Goal: Task Accomplishment & Management: Use online tool/utility

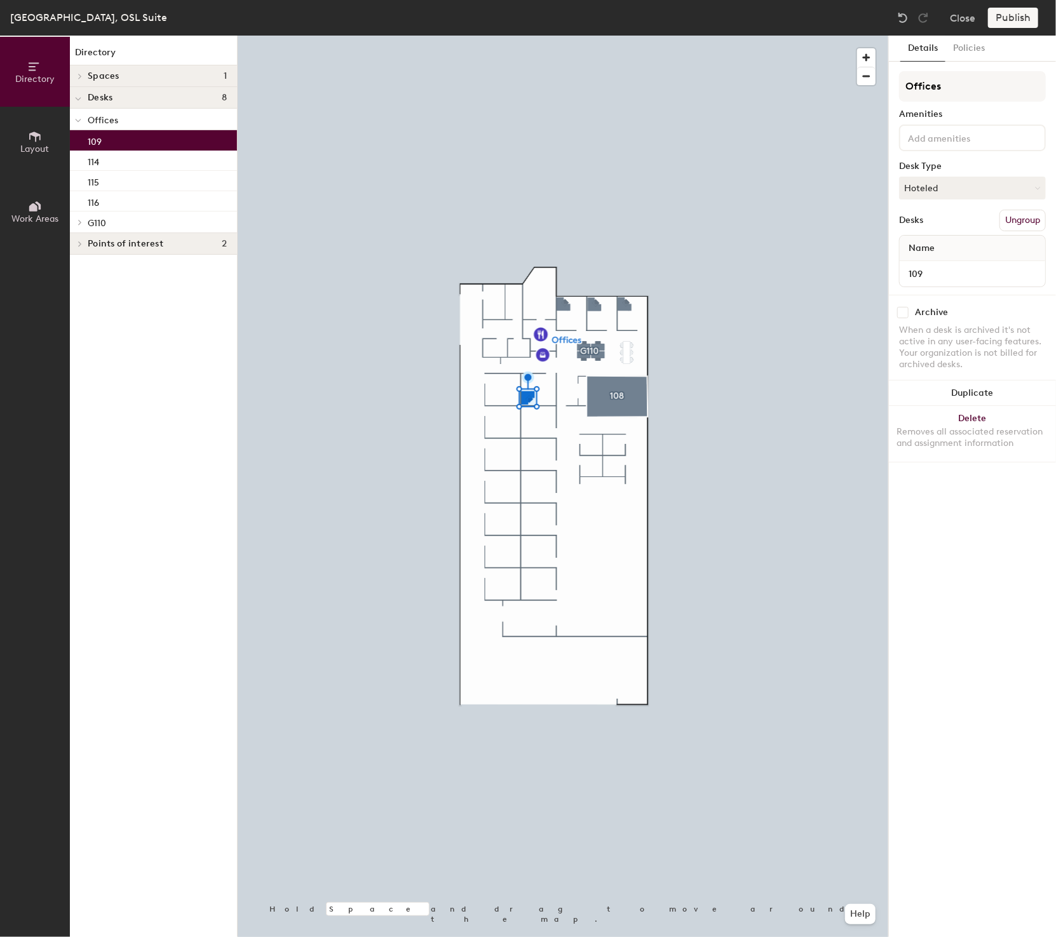
click at [904, 311] on input "checkbox" at bounding box center [902, 312] width 11 height 11
checkbox input "true"
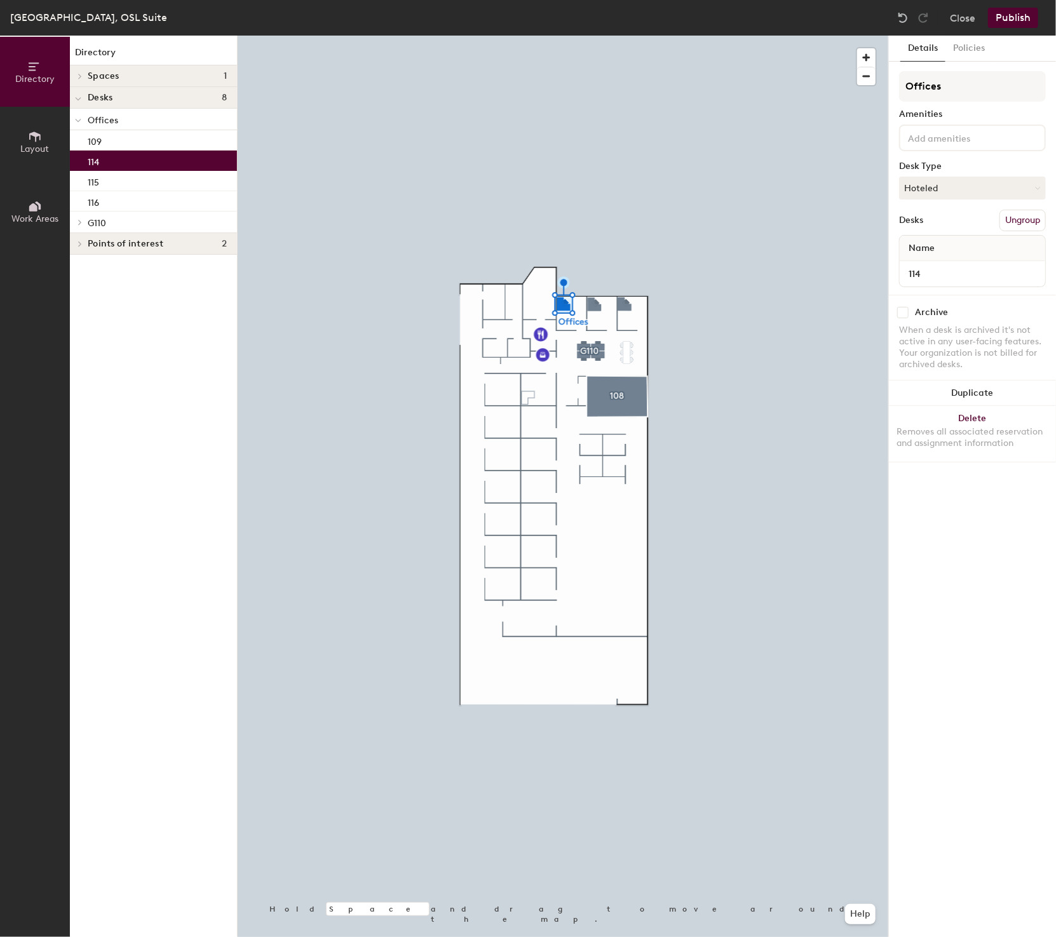
click at [899, 309] on input "checkbox" at bounding box center [902, 312] width 11 height 11
checkbox input "true"
click at [1021, 18] on button "Publish" at bounding box center [1013, 18] width 50 height 20
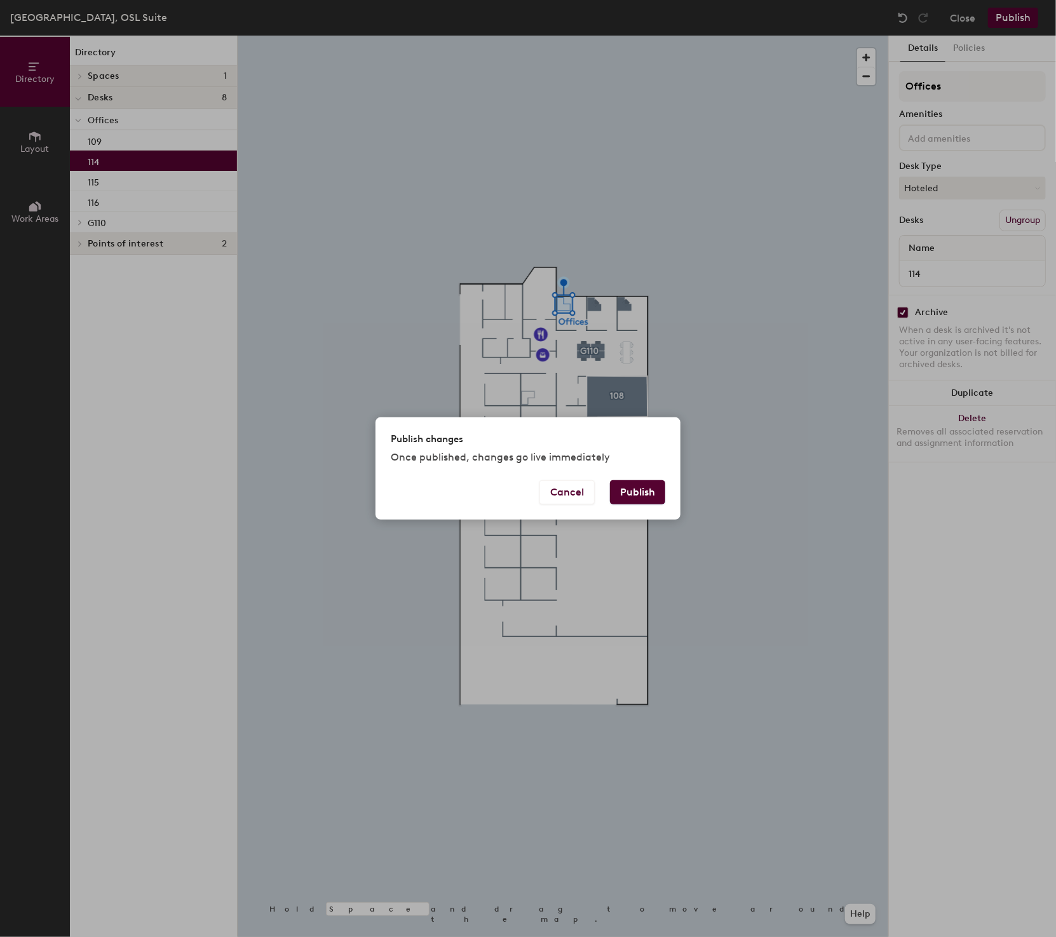
click at [651, 493] on button "Publish" at bounding box center [637, 492] width 55 height 24
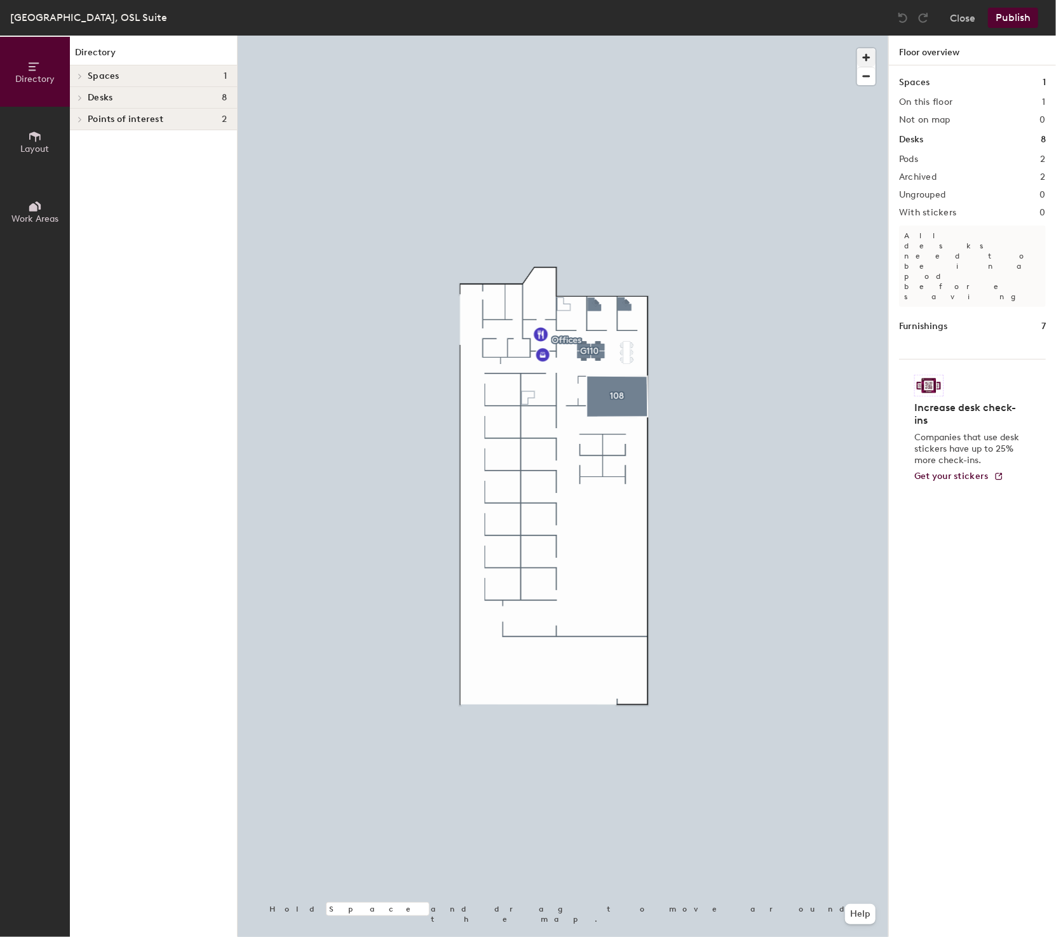
click at [868, 58] on span "button" at bounding box center [866, 57] width 18 height 18
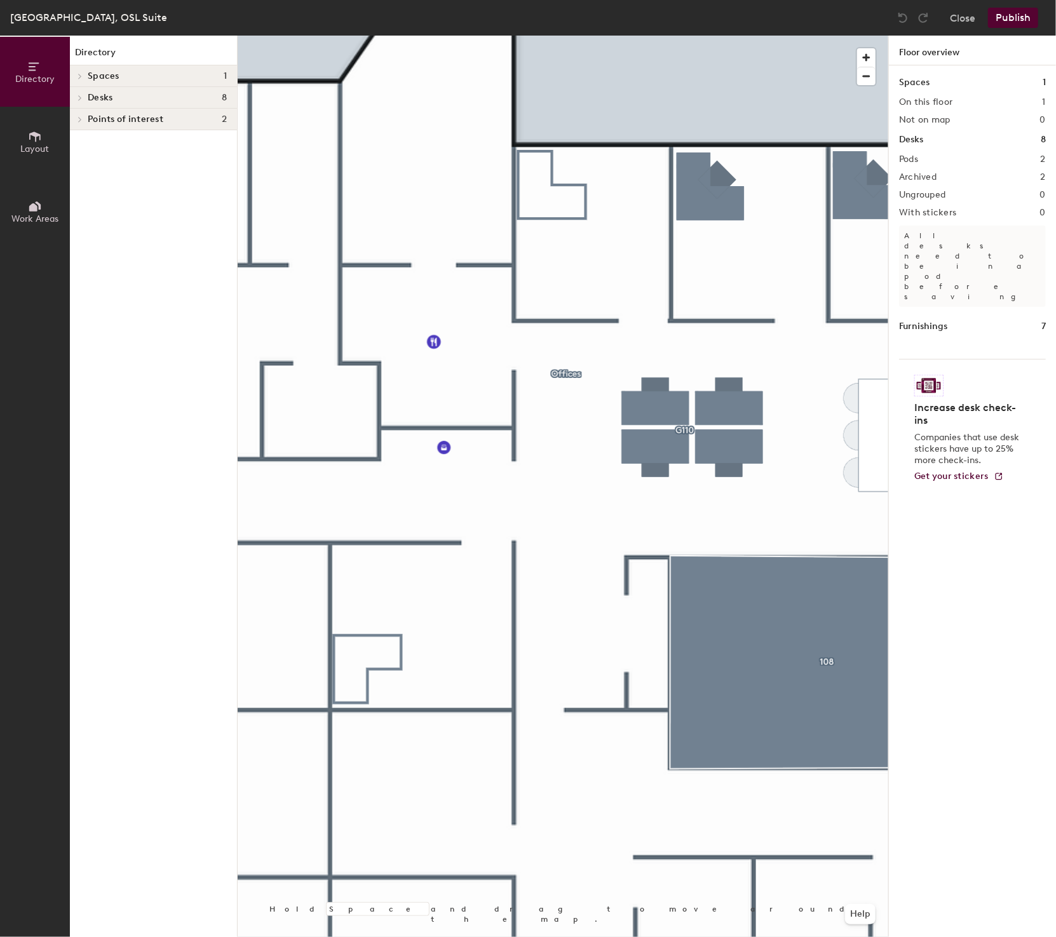
click at [79, 119] on icon at bounding box center [79, 119] width 5 height 6
click at [43, 144] on span "Layout" at bounding box center [35, 149] width 29 height 11
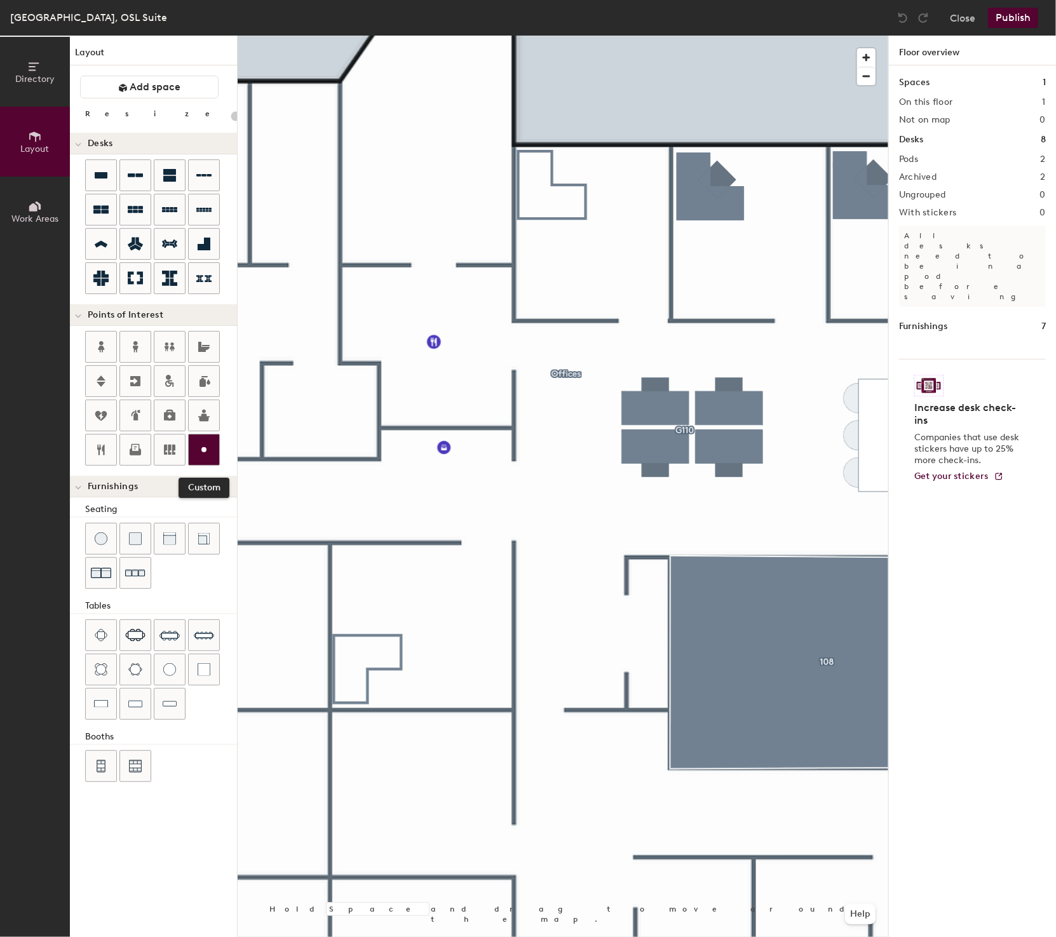
click at [451, 595] on div "Directory Layout Work Areas Layout Add space Resize Desks Points of Interest Cu…" at bounding box center [528, 486] width 1056 height 901
click at [360, 584] on div "Directory Layout Work Areas Layout Add space Resize Desks Points of Interest Fu…" at bounding box center [528, 486] width 1056 height 901
click at [313, 557] on div "Directory Layout Work Areas Layout Add space Resize Desks Points of Interest Fu…" at bounding box center [528, 486] width 1056 height 901
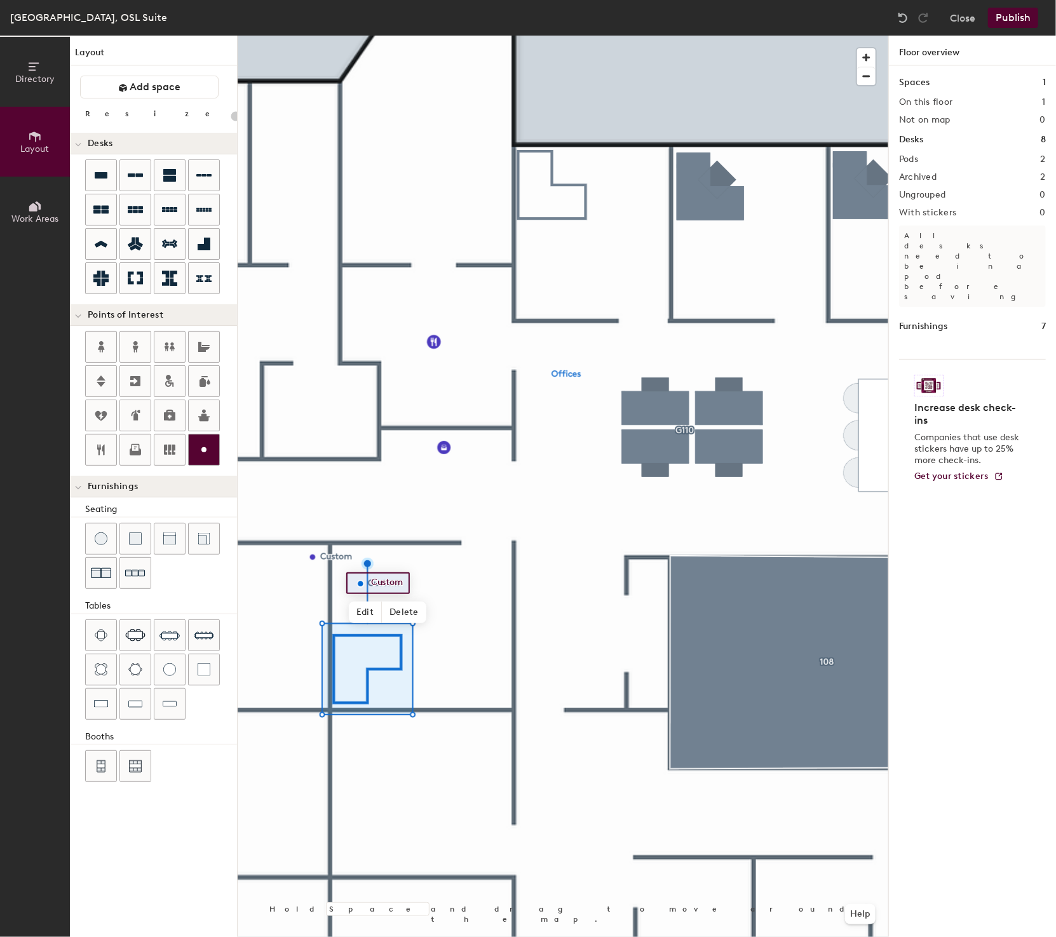
type input "20"
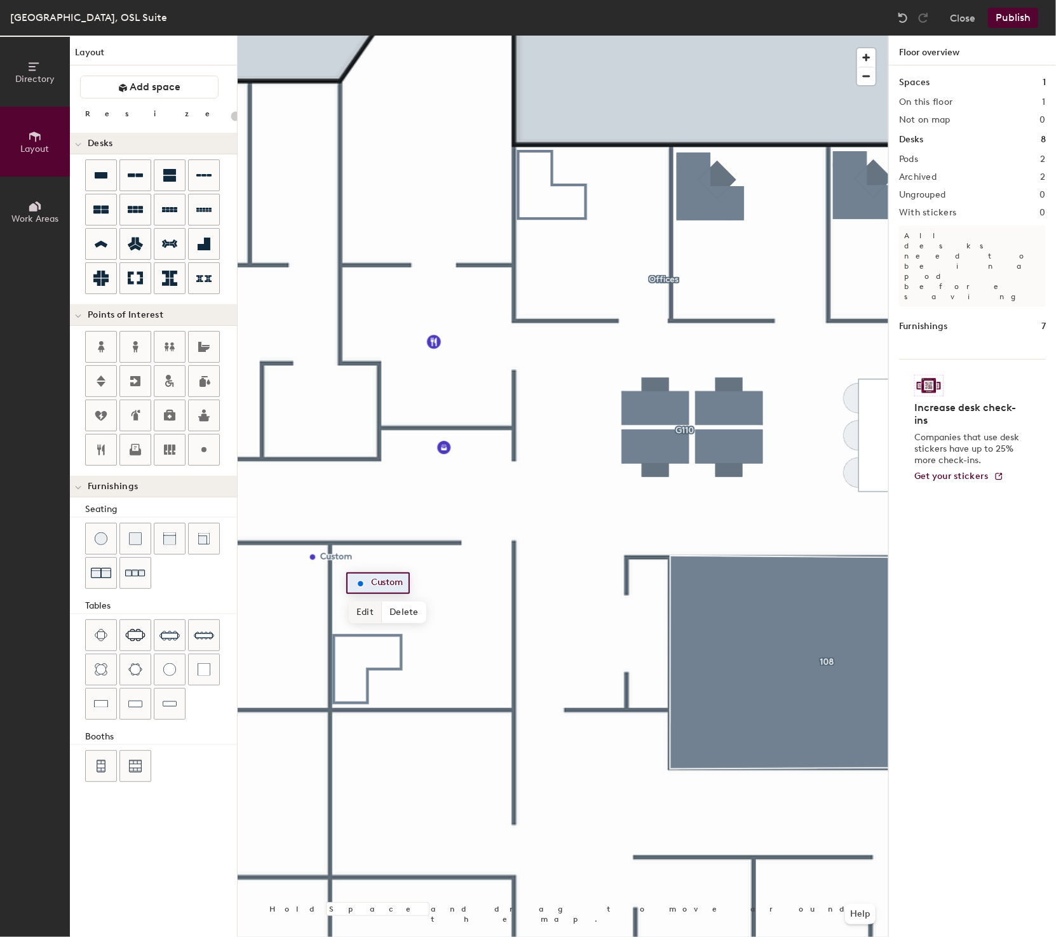
click at [371, 603] on span "Edit" at bounding box center [365, 613] width 33 height 22
type input "10"
type input "20"
click at [321, 576] on span "Edit" at bounding box center [317, 586] width 33 height 22
type input "114"
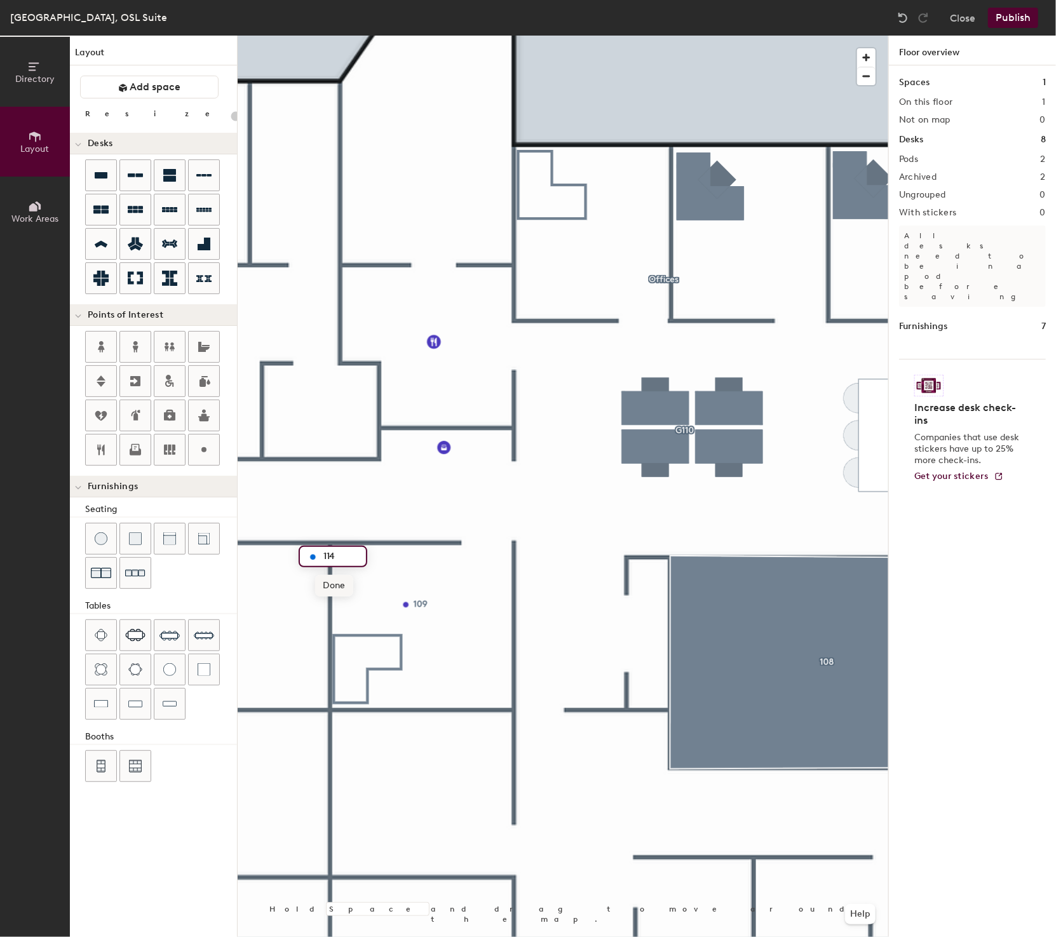
click at [335, 586] on span "Done" at bounding box center [333, 586] width 37 height 22
click at [1012, 15] on button "Publish" at bounding box center [1013, 18] width 50 height 20
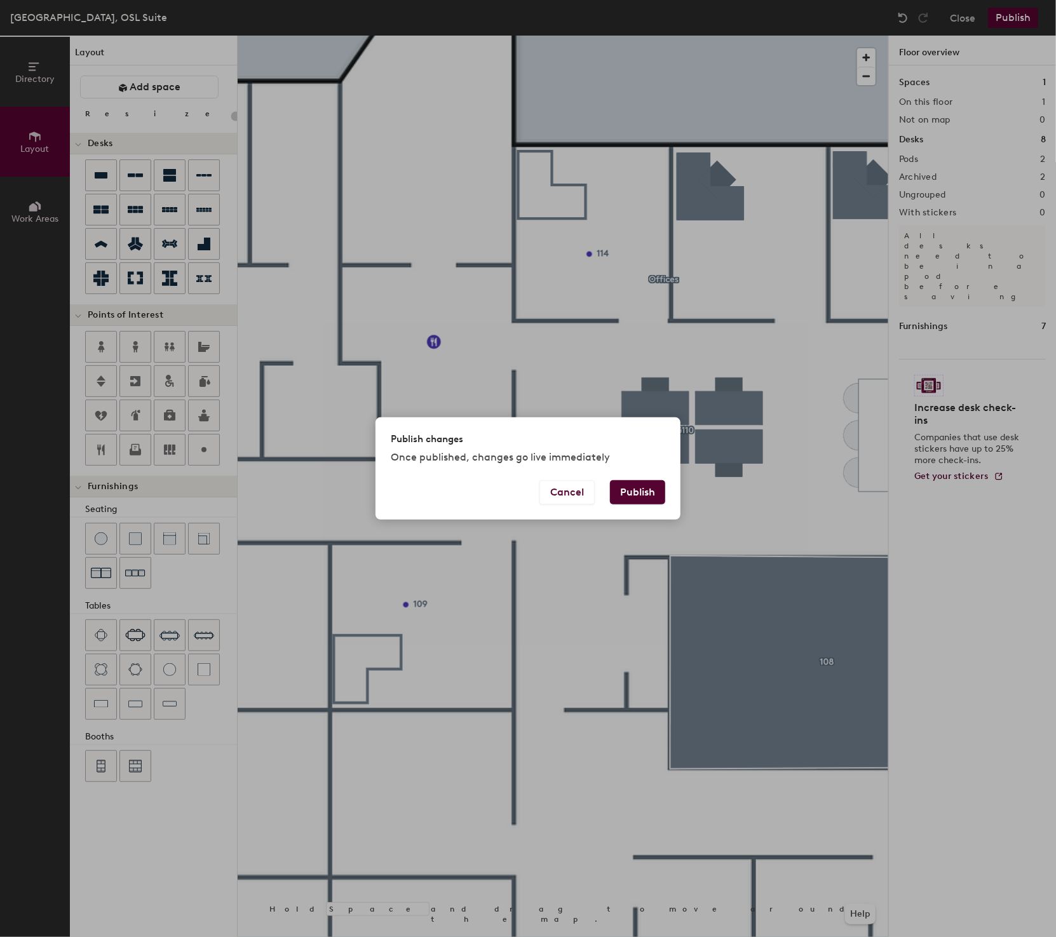
click at [638, 492] on button "Publish" at bounding box center [637, 492] width 55 height 24
type input "20"
